Goal: Find specific page/section: Find specific page/section

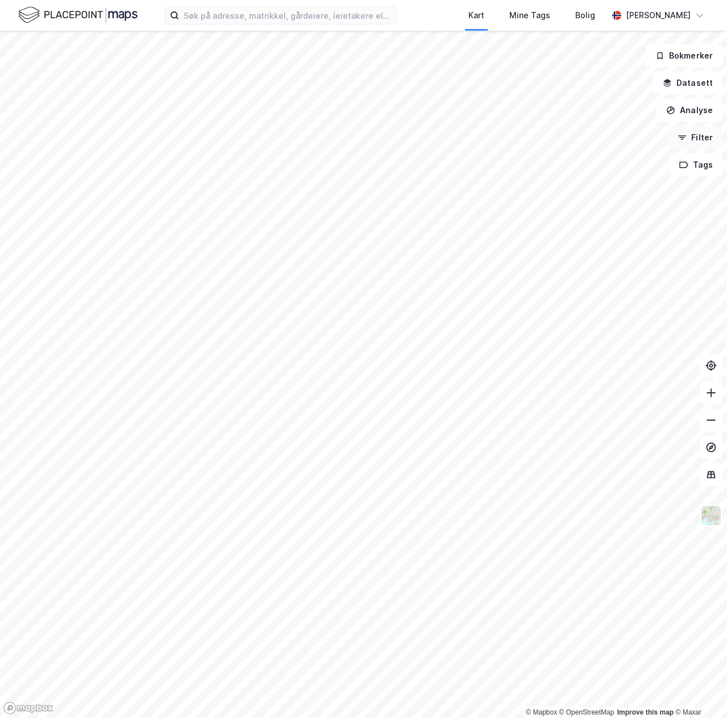
click at [696, 141] on button "Filter" at bounding box center [695, 137] width 55 height 23
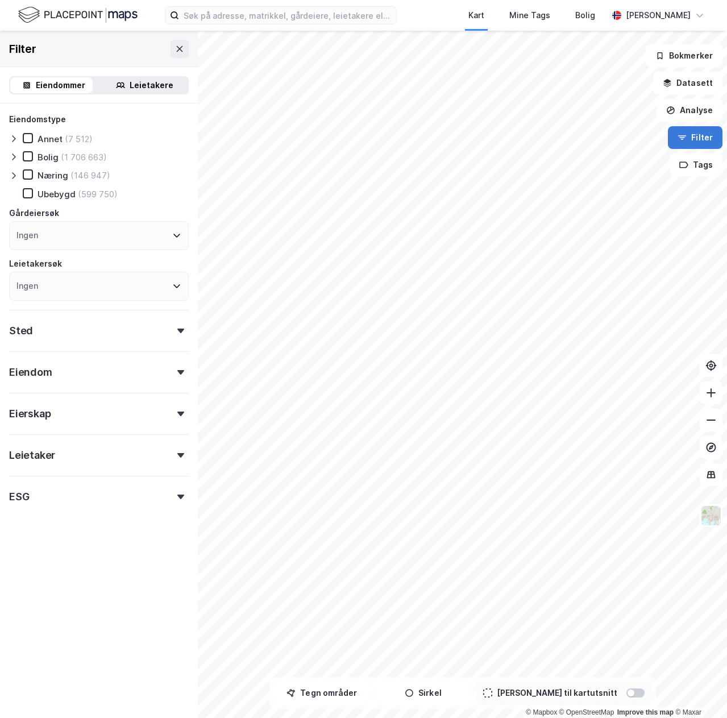
click at [690, 140] on button "Filter" at bounding box center [695, 137] width 55 height 23
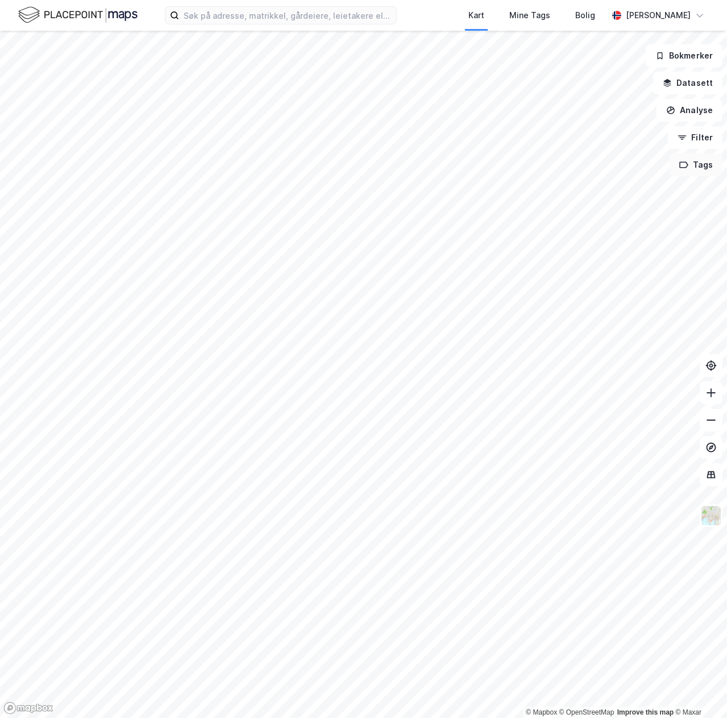
click at [692, 161] on button "Tags" at bounding box center [695, 164] width 53 height 23
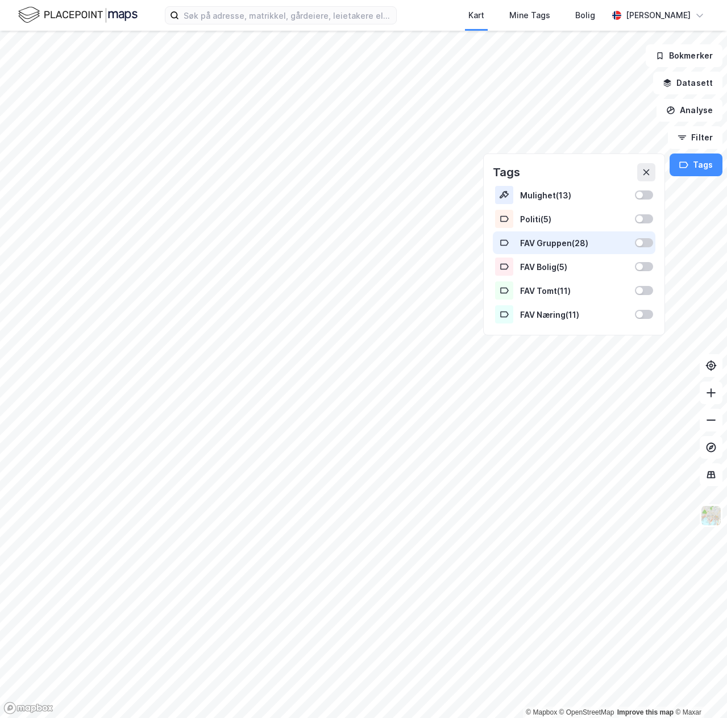
click at [619, 241] on div "FAV Gruppen ( 28 )" at bounding box center [574, 243] width 108 height 10
